Goal: Information Seeking & Learning: Learn about a topic

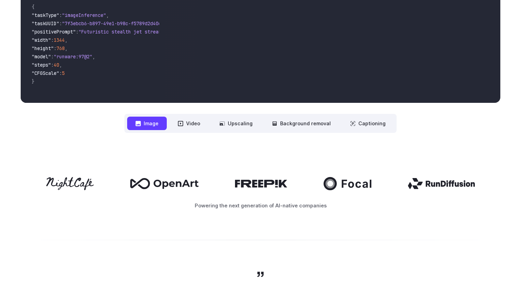
scroll to position [235, 0]
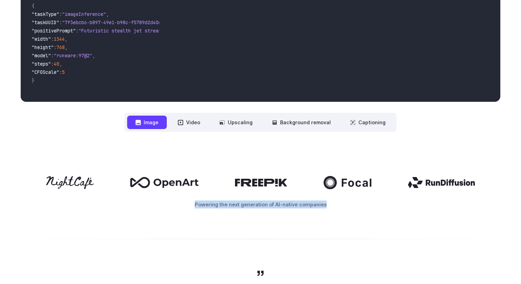
drag, startPoint x: 196, startPoint y: 207, endPoint x: 336, endPoint y: 202, distance: 140.0
click at [336, 202] on p "Powering the next generation of AI-native companies" at bounding box center [261, 204] width 480 height 8
click at [261, 208] on div "Powering the next generation of AI-native companies" at bounding box center [260, 192] width 521 height 76
drag, startPoint x: 155, startPoint y: 184, endPoint x: 193, endPoint y: 184, distance: 38.6
click at [193, 184] on icon at bounding box center [164, 182] width 69 height 11
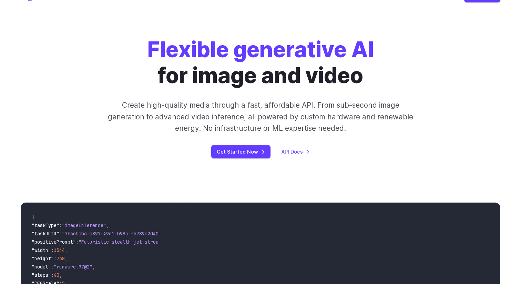
scroll to position [0, 0]
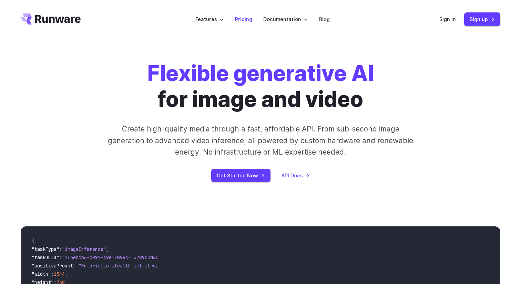
click at [246, 17] on link "Pricing" at bounding box center [243, 19] width 17 height 8
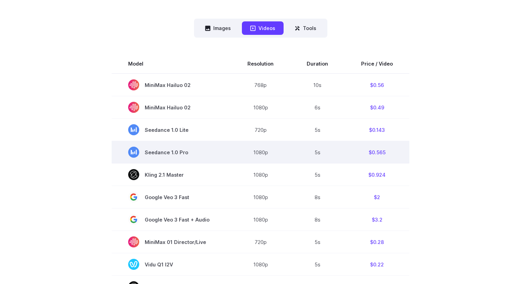
scroll to position [171, 0]
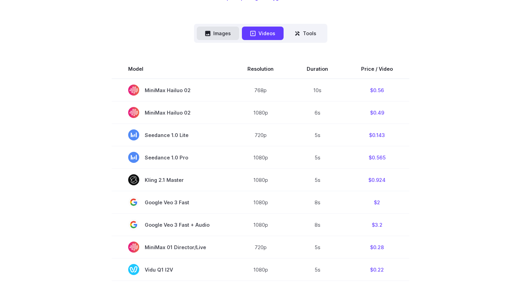
click at [227, 37] on button "Images" at bounding box center [218, 33] width 42 height 13
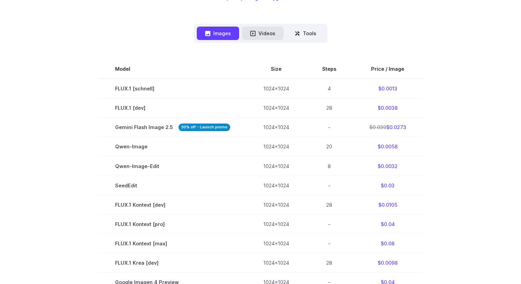
click at [265, 37] on button "Videos" at bounding box center [263, 33] width 42 height 13
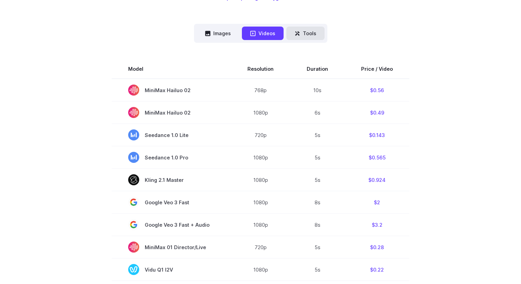
click at [299, 36] on button "Tools" at bounding box center [305, 33] width 38 height 13
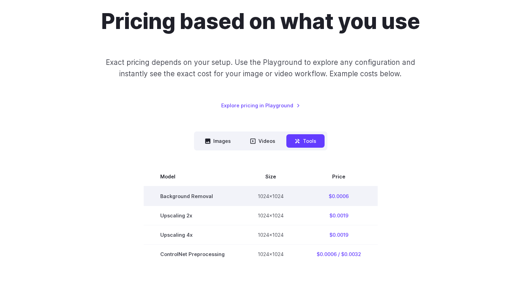
scroll to position [64, 0]
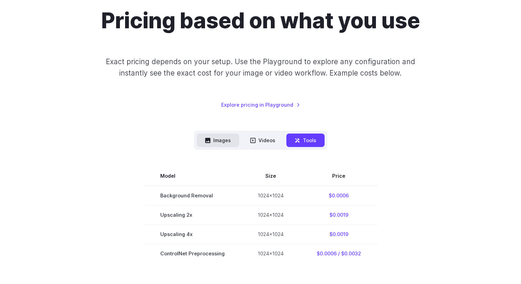
click at [219, 144] on button "Images" at bounding box center [218, 139] width 42 height 13
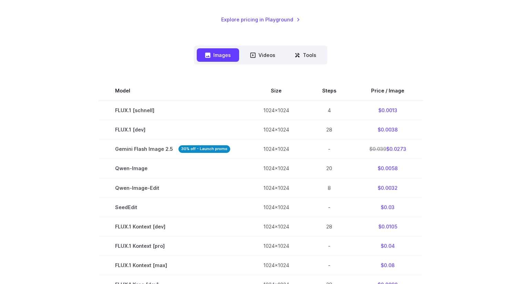
scroll to position [0, 0]
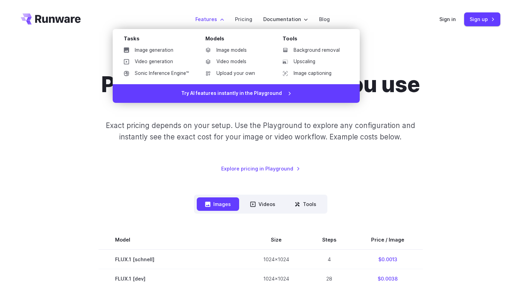
click at [200, 23] on label "Features" at bounding box center [209, 19] width 29 height 8
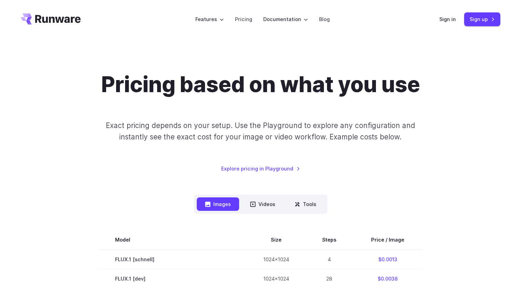
click at [65, 20] on icon "Go to /" at bounding box center [57, 19] width 45 height 8
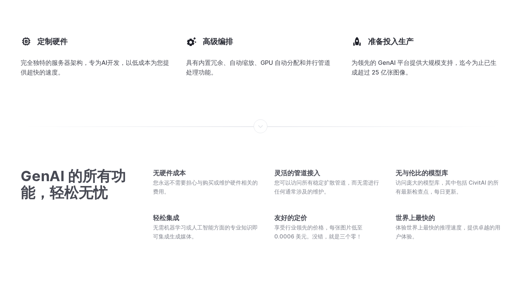
scroll to position [1866, 0]
